Goal: Task Accomplishment & Management: Use online tool/utility

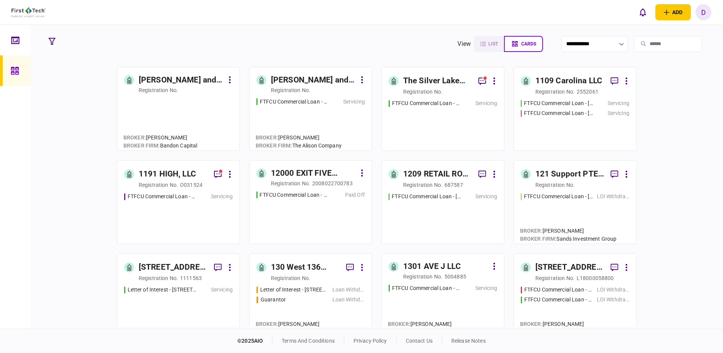
click at [665, 44] on input "search" at bounding box center [668, 44] width 68 height 16
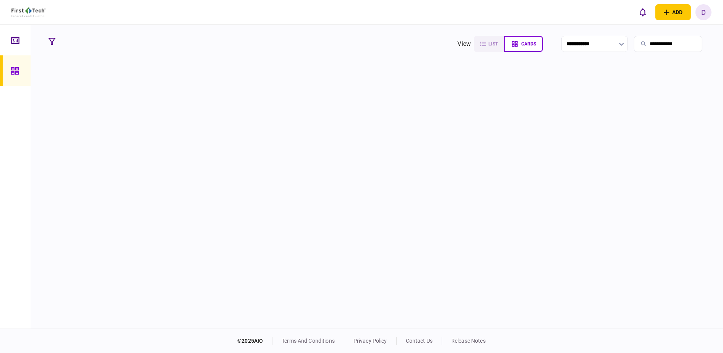
drag, startPoint x: 668, startPoint y: 49, endPoint x: 616, endPoint y: 46, distance: 52.0
click at [616, 46] on section "**********" at bounding box center [583, 43] width 251 height 19
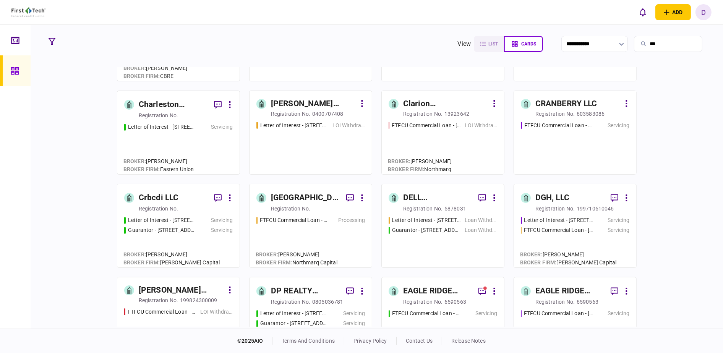
scroll to position [552, 0]
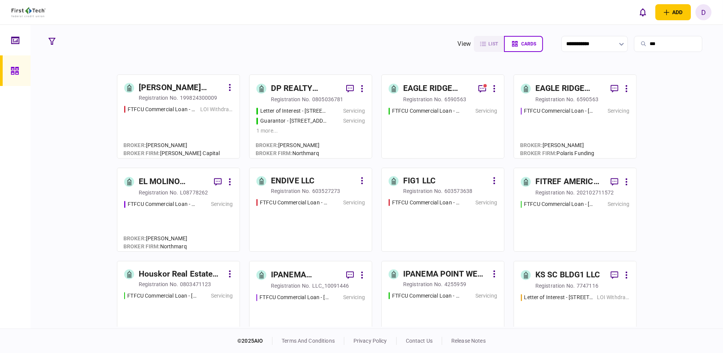
drag, startPoint x: 654, startPoint y: 44, endPoint x: 572, endPoint y: 46, distance: 82.6
click at [577, 47] on section "**********" at bounding box center [583, 43] width 251 height 19
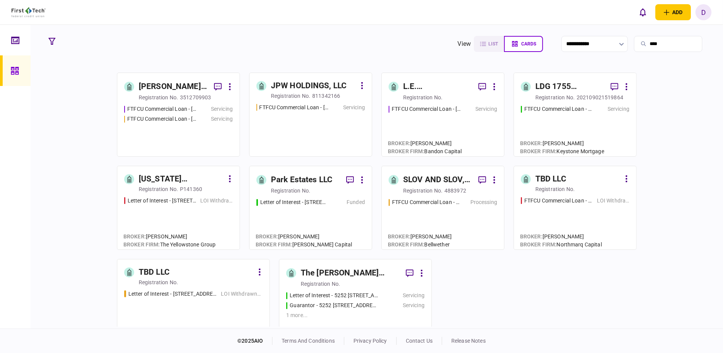
scroll to position [382, 0]
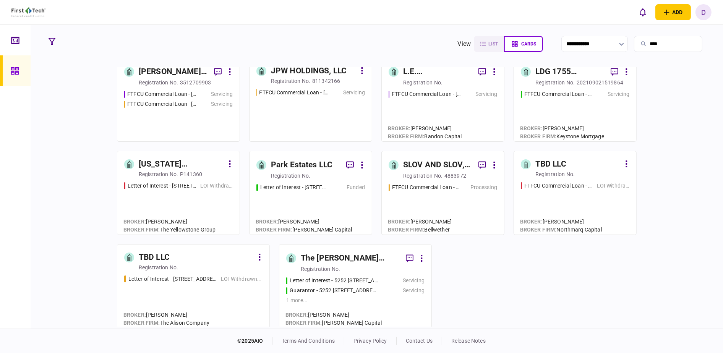
type input "****"
click at [381, 258] on div "The [PERSON_NAME] Declaration of Trust" at bounding box center [350, 258] width 99 height 12
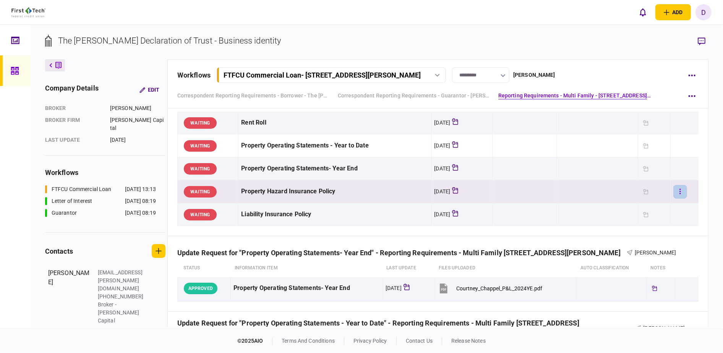
scroll to position [297, 0]
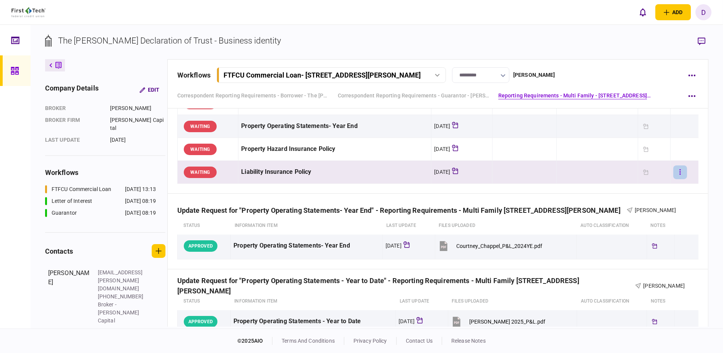
click at [675, 167] on button "button" at bounding box center [680, 172] width 14 height 14
click at [669, 127] on div at bounding box center [361, 176] width 723 height 353
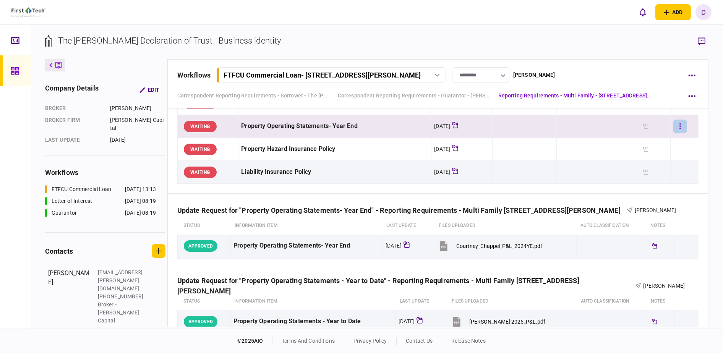
click at [673, 125] on button "button" at bounding box center [680, 127] width 14 height 14
click at [674, 243] on div at bounding box center [361, 176] width 723 height 353
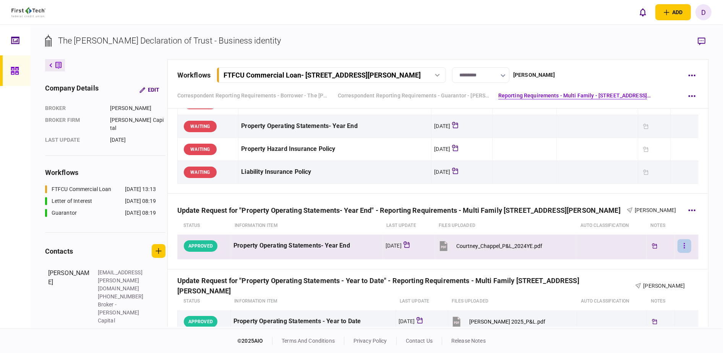
click at [678, 247] on button "button" at bounding box center [685, 246] width 14 height 14
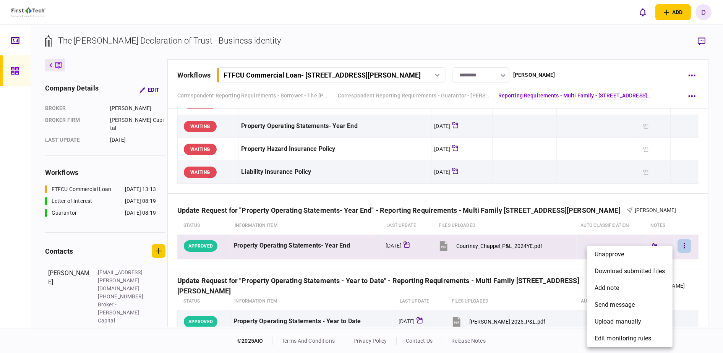
drag, startPoint x: 707, startPoint y: 193, endPoint x: 716, endPoint y: 191, distance: 8.6
click at [711, 209] on div at bounding box center [361, 176] width 723 height 353
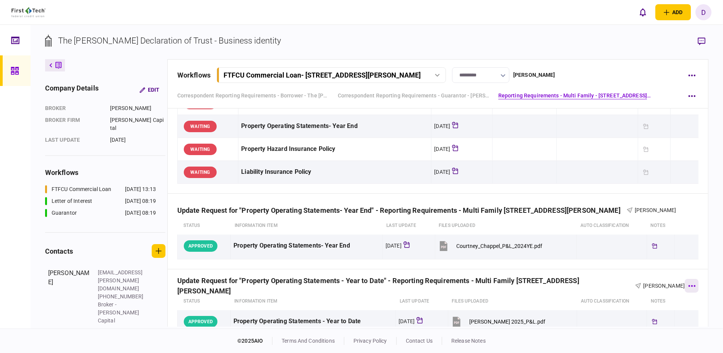
click at [689, 285] on icon "button" at bounding box center [691, 286] width 7 height 2
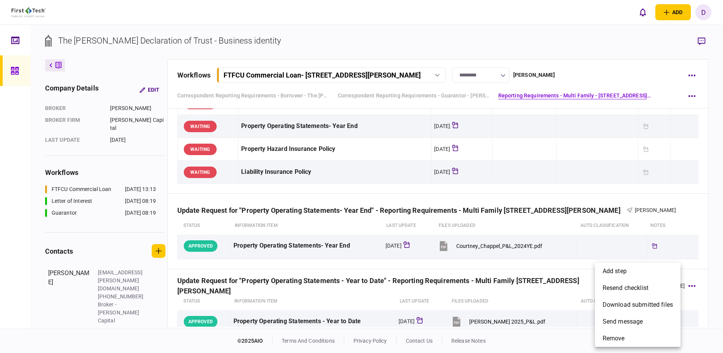
drag, startPoint x: 707, startPoint y: 193, endPoint x: 632, endPoint y: 217, distance: 78.6
click at [714, 234] on div at bounding box center [361, 176] width 723 height 353
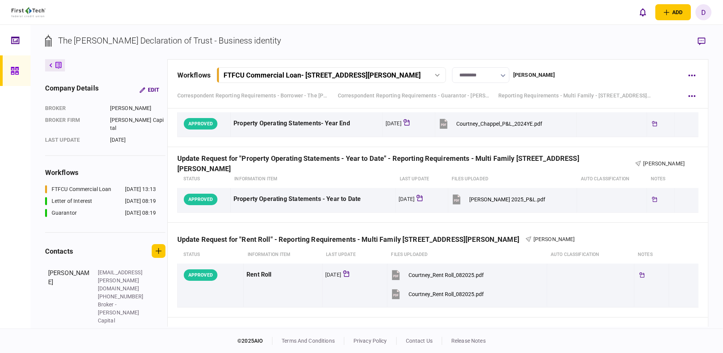
scroll to position [509, 0]
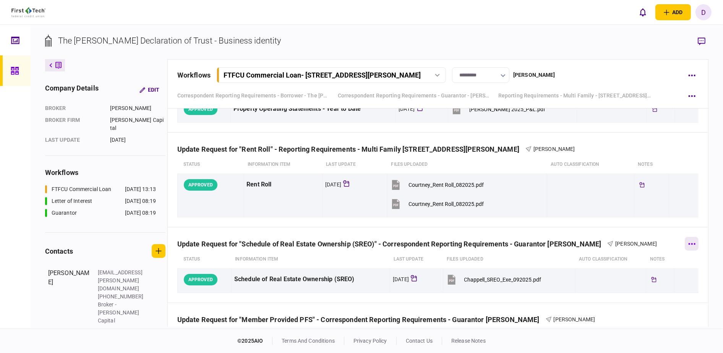
click at [685, 245] on button "button" at bounding box center [692, 244] width 14 height 14
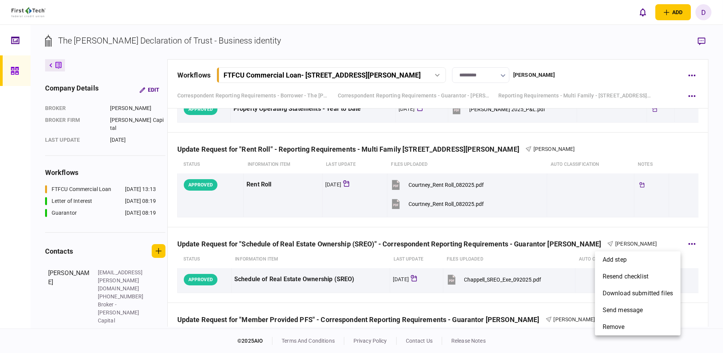
click at [685, 229] on div at bounding box center [361, 176] width 723 height 353
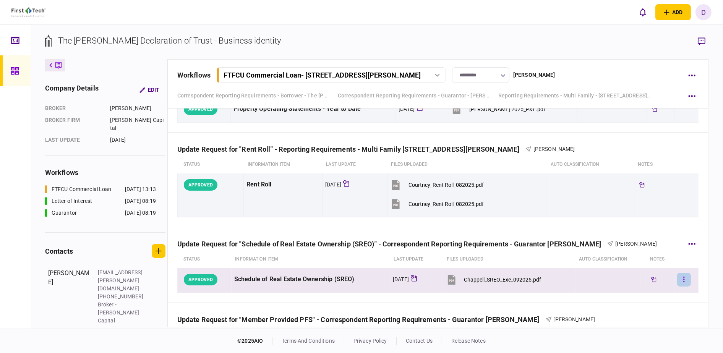
click at [678, 281] on button "button" at bounding box center [684, 280] width 14 height 14
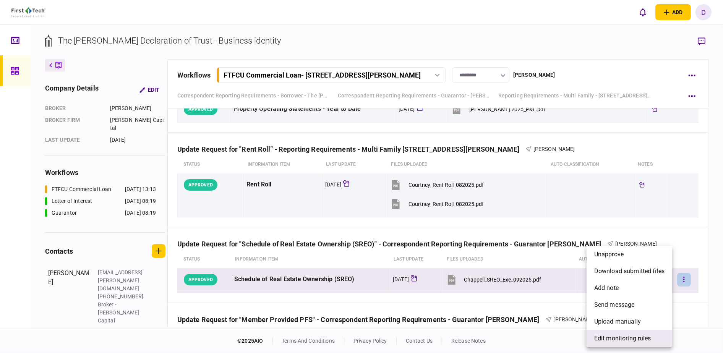
click at [622, 338] on span "edit monitoring rules" at bounding box center [622, 338] width 57 height 9
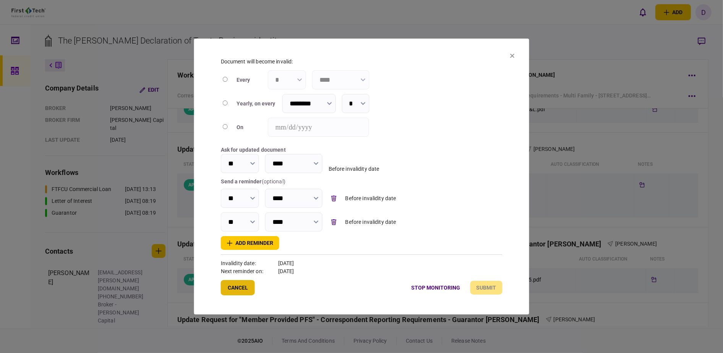
click at [230, 290] on button "Cancel" at bounding box center [238, 287] width 34 height 15
